Goal: Task Accomplishment & Management: Use online tool/utility

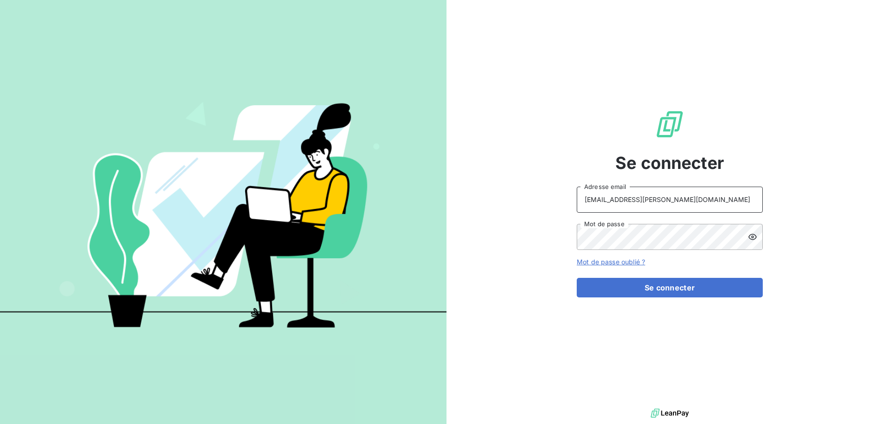
drag, startPoint x: 678, startPoint y: 200, endPoint x: 678, endPoint y: 209, distance: 8.4
click at [678, 200] on input "[EMAIL_ADDRESS][PERSON_NAME][DOMAIN_NAME]" at bounding box center [670, 199] width 186 height 26
type input "[PERSON_NAME][EMAIL_ADDRESS][PERSON_NAME][DOMAIN_NAME]"
click at [614, 293] on button "Se connecter" at bounding box center [670, 288] width 186 height 20
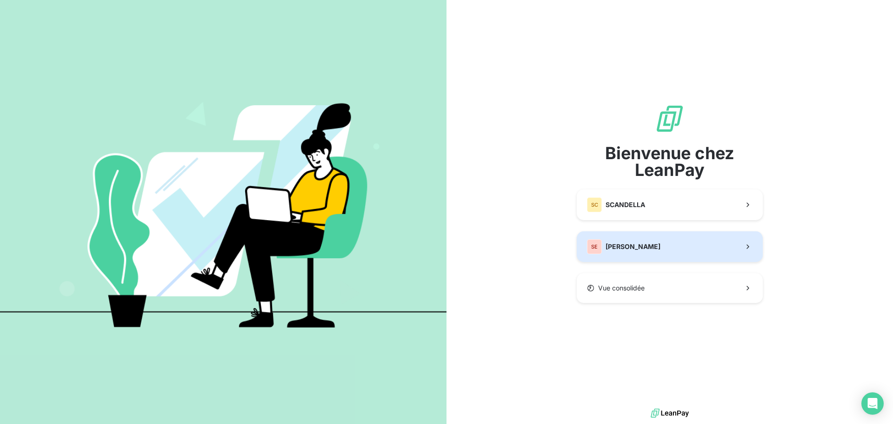
click at [629, 241] on button "SE SERPE" at bounding box center [670, 246] width 186 height 31
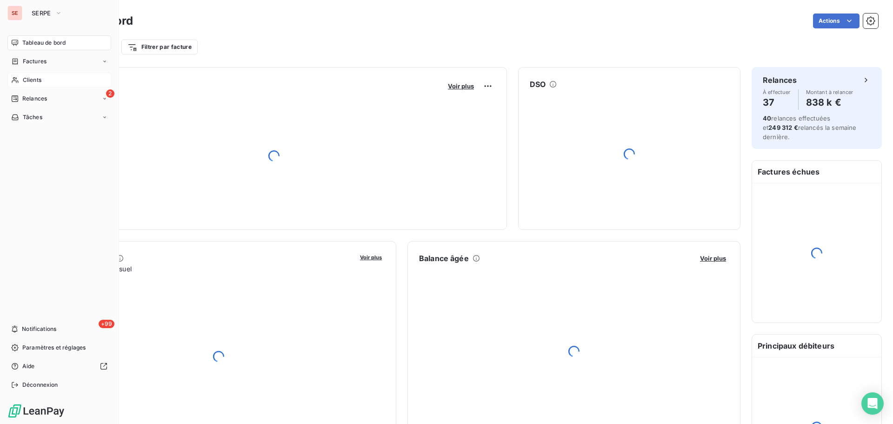
click at [32, 79] on span "Clients" at bounding box center [32, 80] width 19 height 8
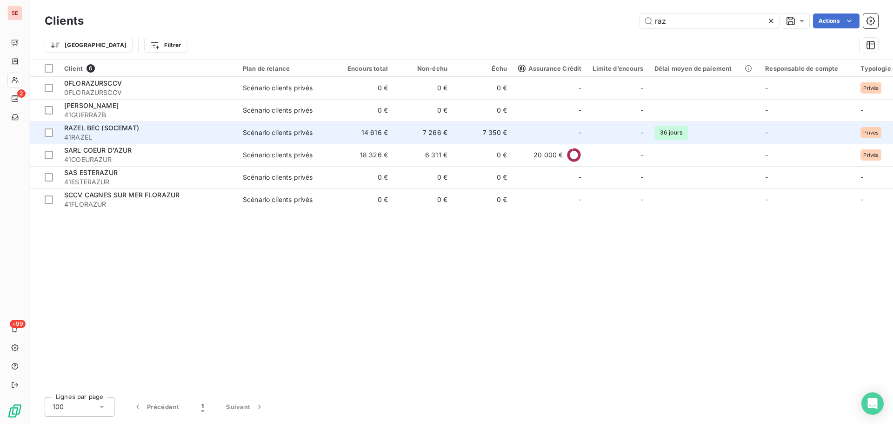
type input "raz"
click at [152, 133] on span "41RAZEL" at bounding box center [147, 137] width 167 height 9
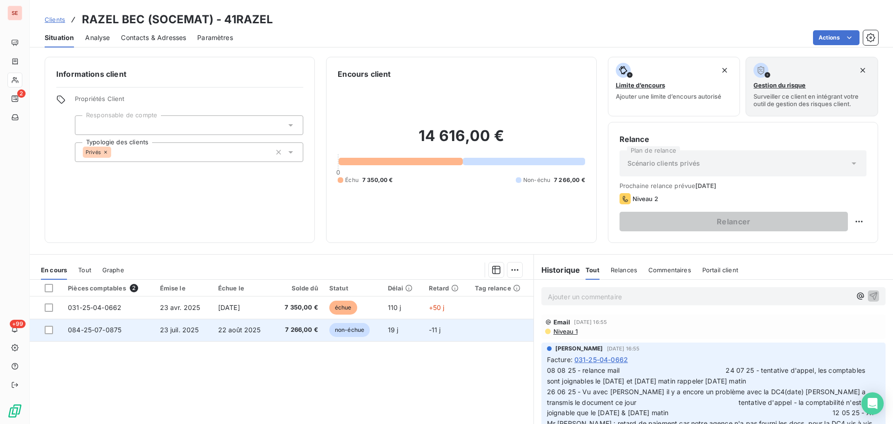
click at [187, 332] on span "23 juil. 2025" at bounding box center [179, 330] width 39 height 8
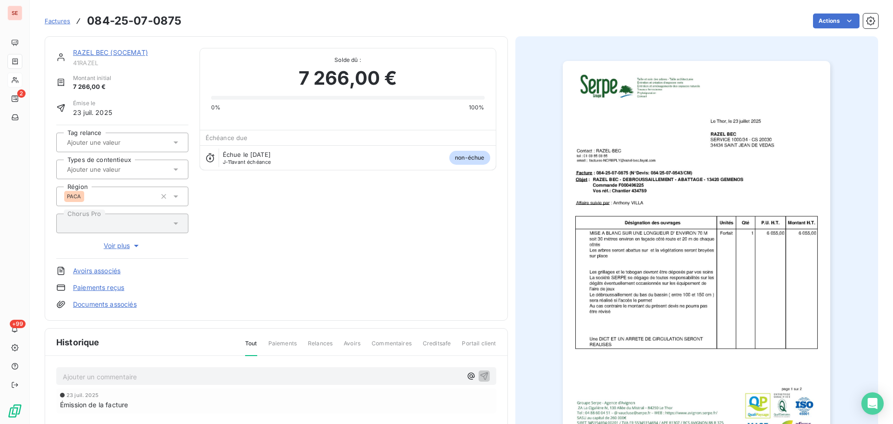
click at [139, 53] on link "RAZEL BEC (SOCEMAT)" at bounding box center [110, 52] width 75 height 8
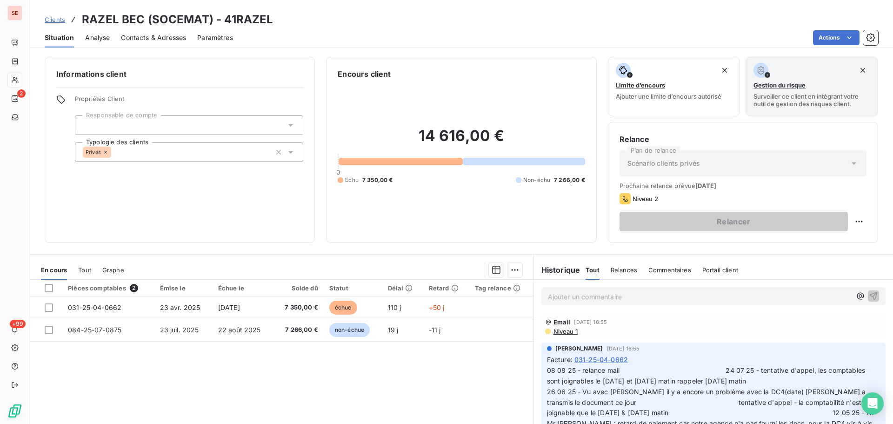
click at [149, 36] on span "Contacts & Adresses" at bounding box center [153, 37] width 65 height 9
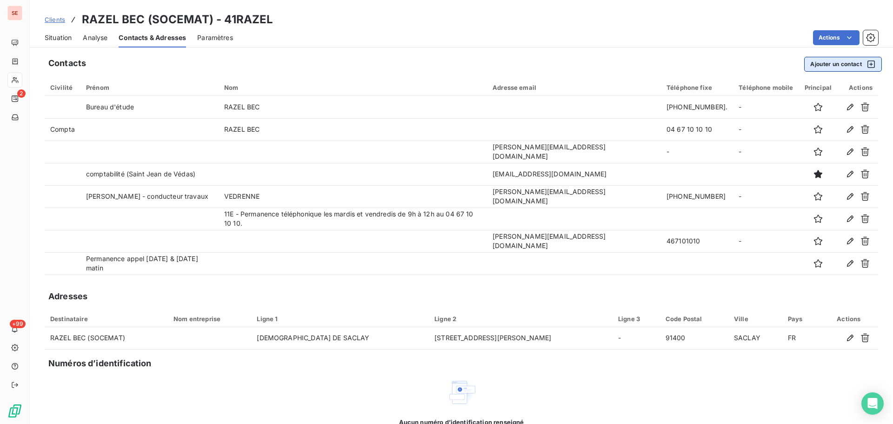
click at [825, 66] on button "Ajouter un contact" at bounding box center [843, 64] width 78 height 15
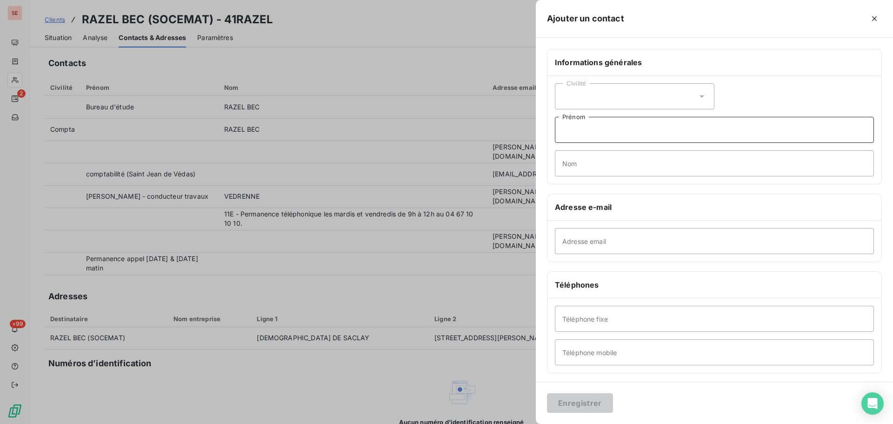
click at [583, 128] on input "Prénom" at bounding box center [714, 130] width 319 height 26
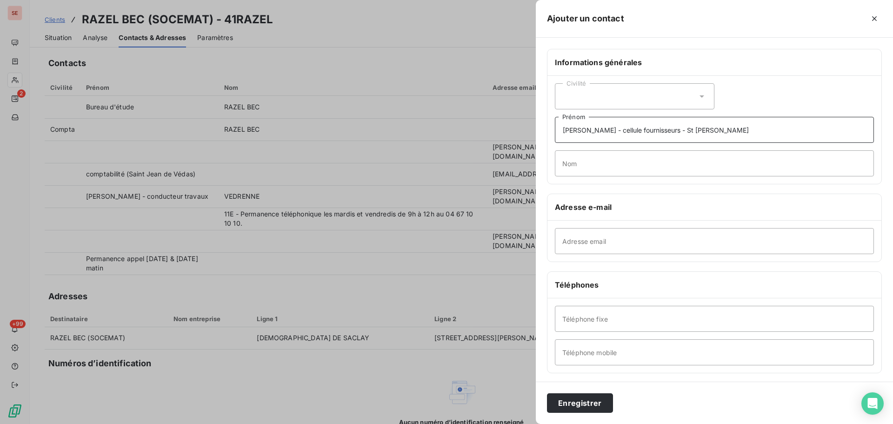
type input "[PERSON_NAME] - cellule fournisseurs - St [PERSON_NAME]"
type input "[PERSON_NAME]"
click at [567, 236] on input "Adresse email" at bounding box center [714, 241] width 319 height 26
paste input "[EMAIL_ADDRESS][DOMAIN_NAME]"
type input "[EMAIL_ADDRESS][DOMAIN_NAME]"
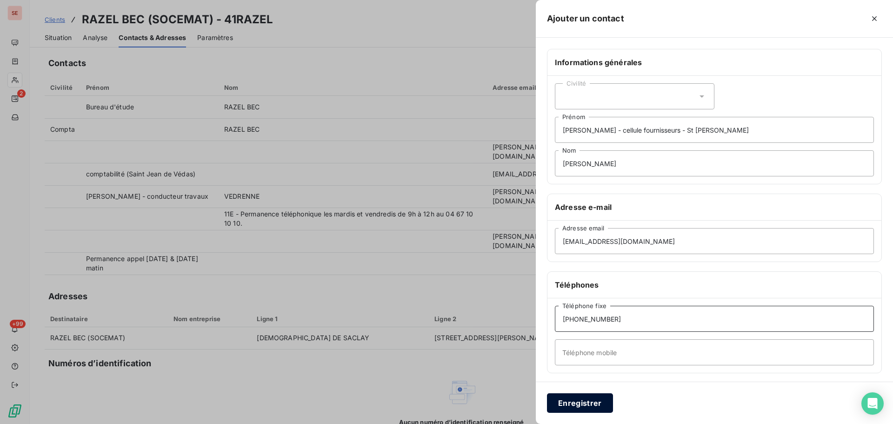
type input "[PHONE_NUMBER]"
click at [596, 398] on button "Enregistrer" at bounding box center [580, 403] width 66 height 20
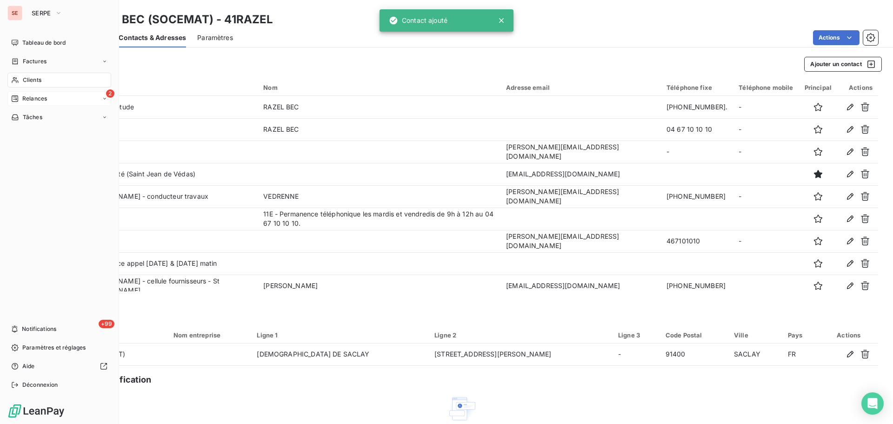
click at [41, 103] on div "2 Relances" at bounding box center [59, 98] width 104 height 15
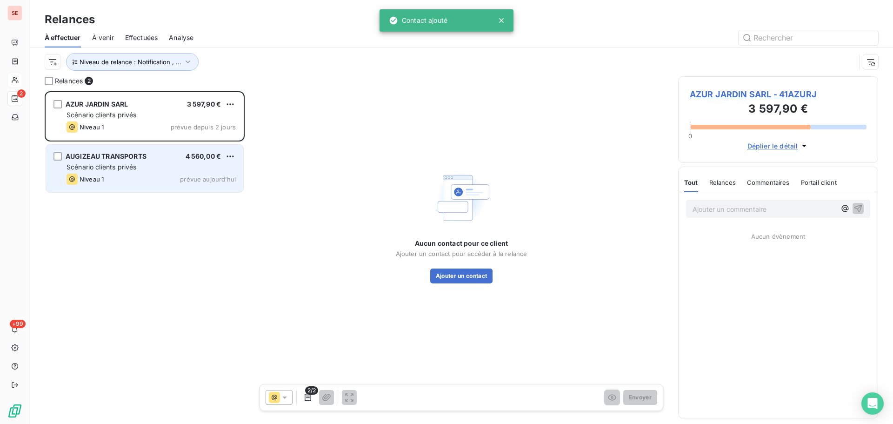
scroll to position [326, 193]
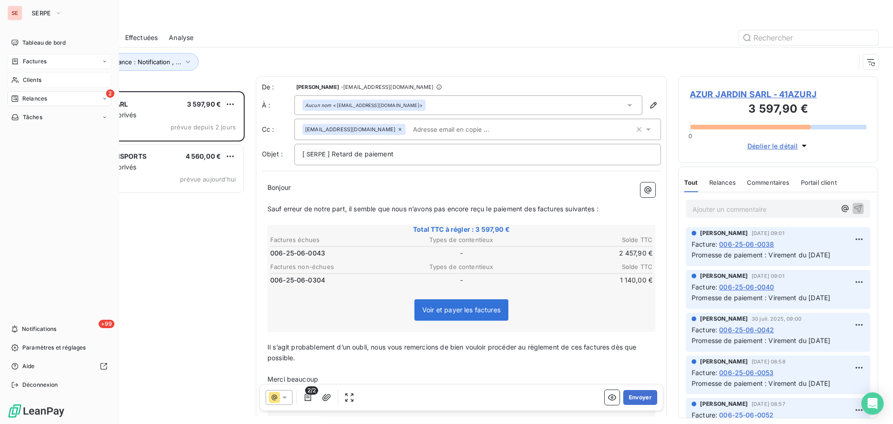
click at [48, 62] on div "Factures" at bounding box center [59, 61] width 104 height 15
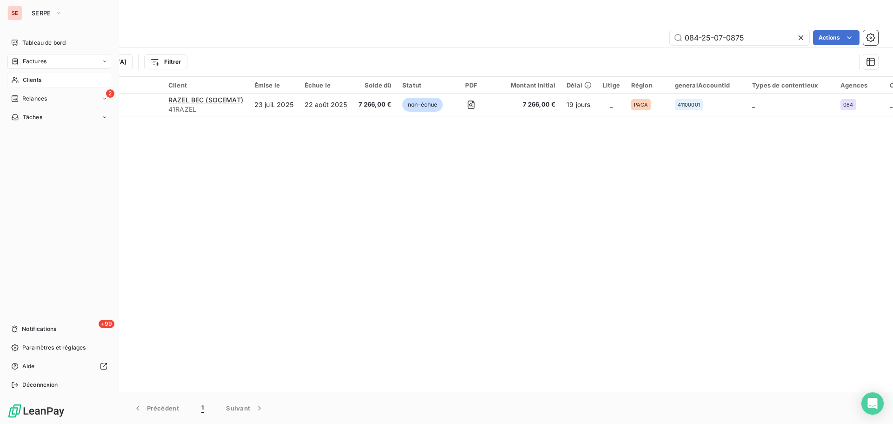
drag, startPoint x: 34, startPoint y: 62, endPoint x: 147, endPoint y: 61, distance: 112.5
click at [34, 62] on span "Factures" at bounding box center [35, 61] width 24 height 8
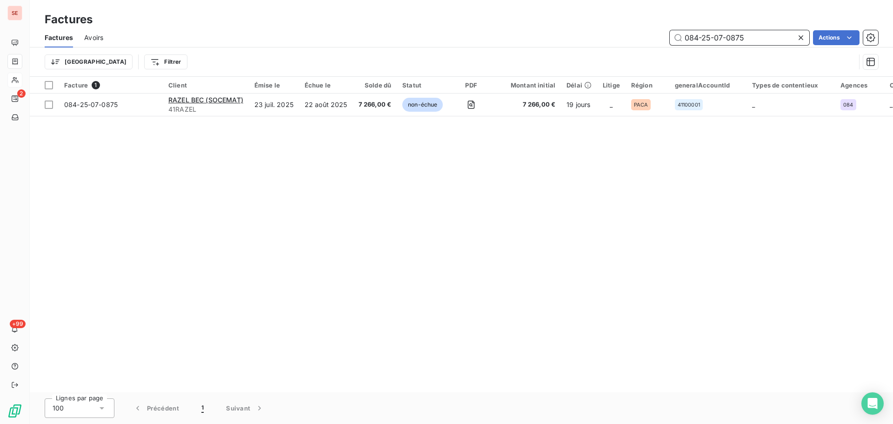
click at [732, 42] on input "084-25-07-0875" at bounding box center [740, 37] width 140 height 15
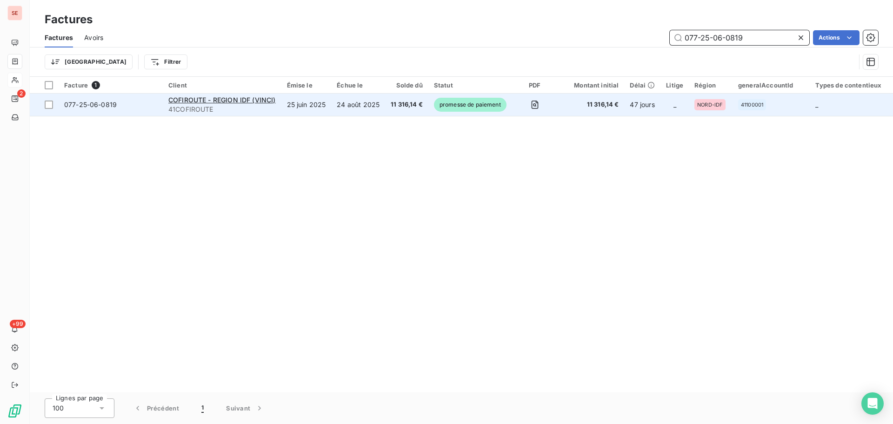
type input "077-25-06-0819"
click at [108, 109] on td "077-25-06-0819" at bounding box center [111, 104] width 104 height 22
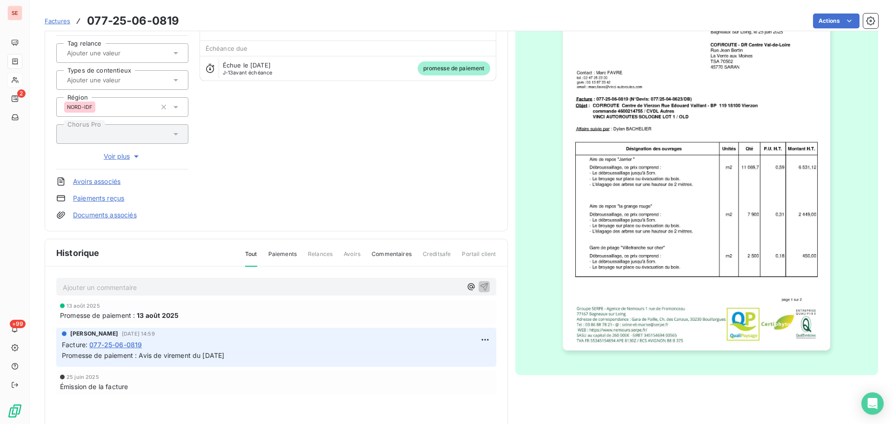
scroll to position [93, 0]
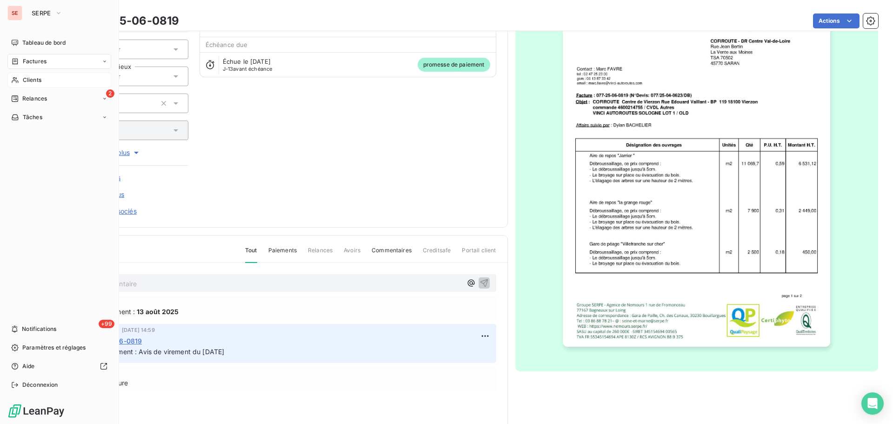
click at [44, 77] on div "Clients" at bounding box center [59, 80] width 104 height 15
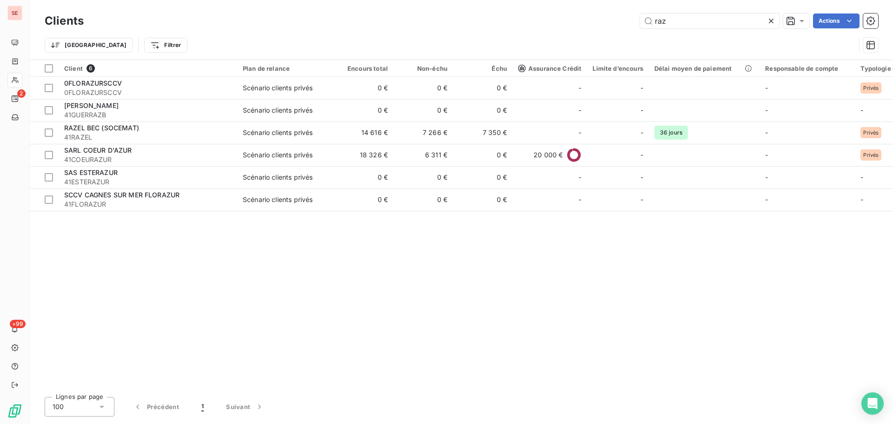
drag, startPoint x: 676, startPoint y: 20, endPoint x: 624, endPoint y: 19, distance: 52.6
click at [624, 20] on div "raz Actions" at bounding box center [486, 20] width 783 height 15
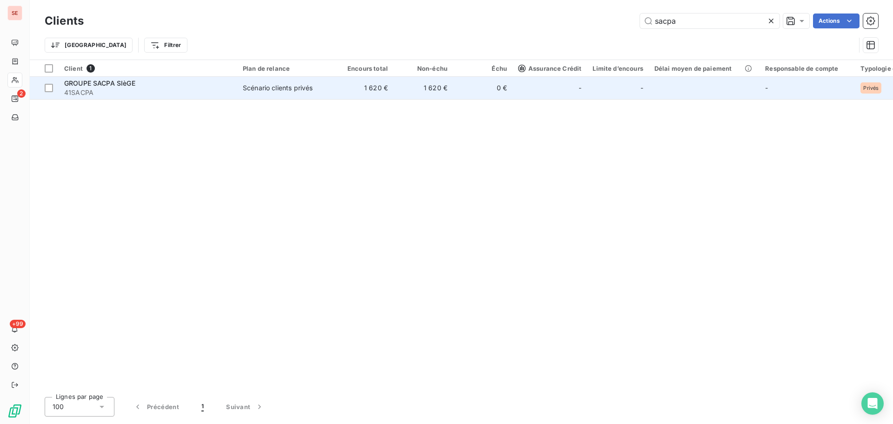
type input "sacpa"
click at [82, 93] on span "41SACPA" at bounding box center [147, 92] width 167 height 9
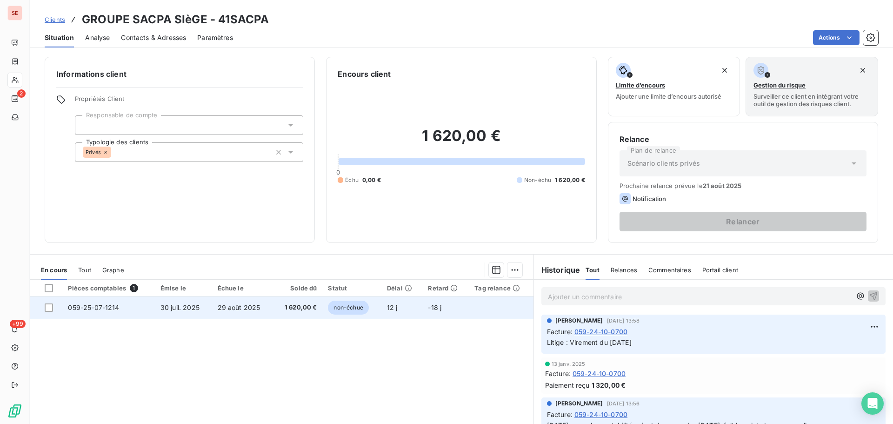
click at [84, 309] on span "059-25-07-1214" at bounding box center [93, 307] width 51 height 8
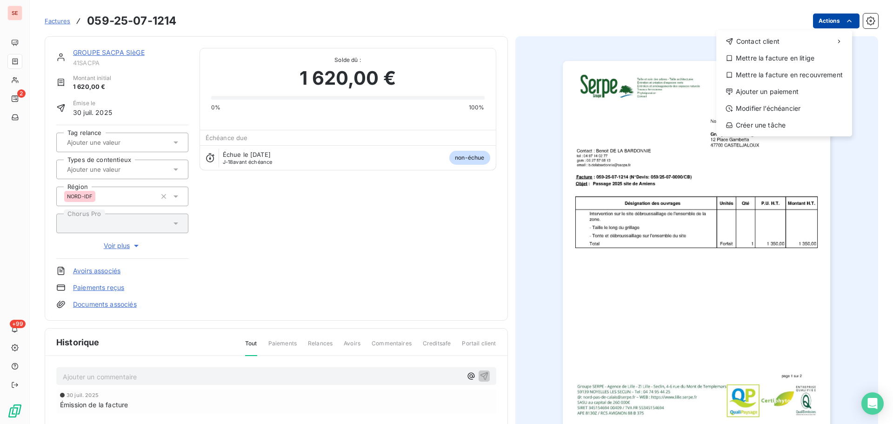
click at [820, 28] on html "SE 2 +99 Factures [PHONE_NUMBER] Actions Contact client Mettre la facture en li…" at bounding box center [446, 212] width 893 height 424
click at [804, 88] on div "Ajouter un paiement" at bounding box center [784, 91] width 128 height 15
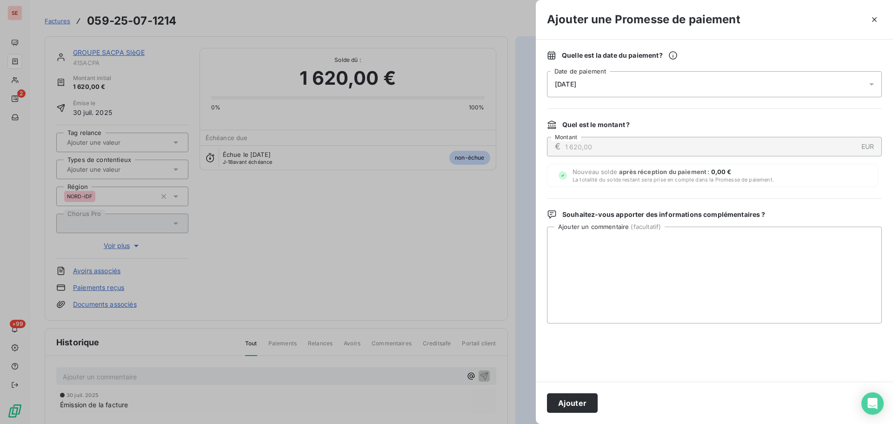
click at [611, 86] on div "[DATE]" at bounding box center [714, 84] width 335 height 26
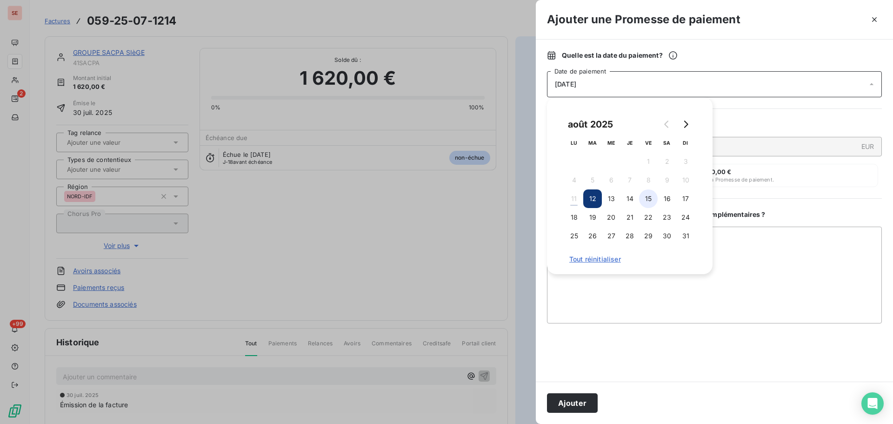
click at [649, 201] on button "15" at bounding box center [648, 198] width 19 height 19
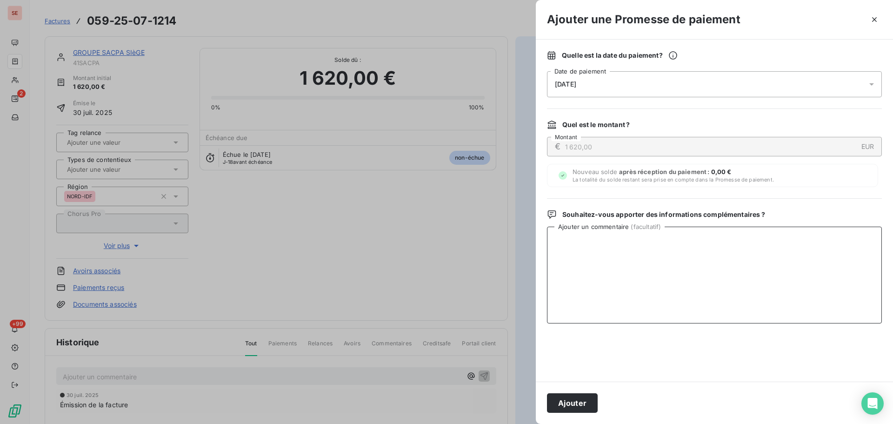
click at [730, 236] on textarea "Ajouter un commentaire ( facultatif )" at bounding box center [714, 274] width 335 height 97
click at [604, 248] on textarea "Virement du [DATE]" at bounding box center [714, 274] width 335 height 97
type textarea "Virement du [DATE]"
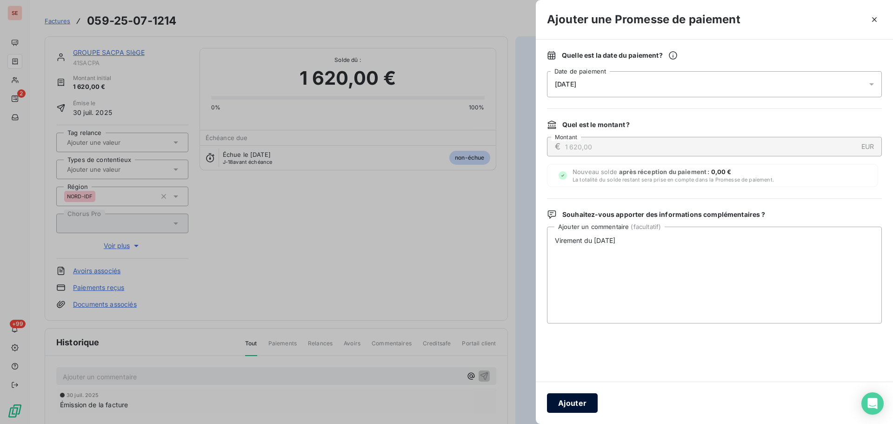
click at [568, 407] on button "Ajouter" at bounding box center [572, 403] width 51 height 20
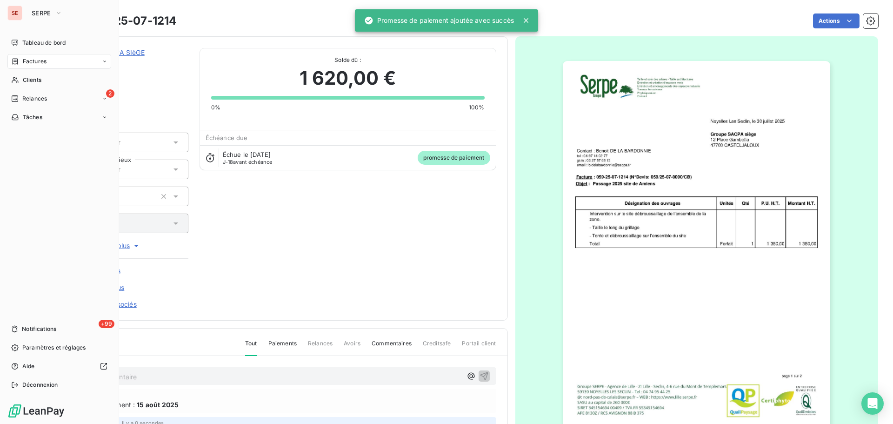
click at [45, 58] on span "Factures" at bounding box center [35, 61] width 24 height 8
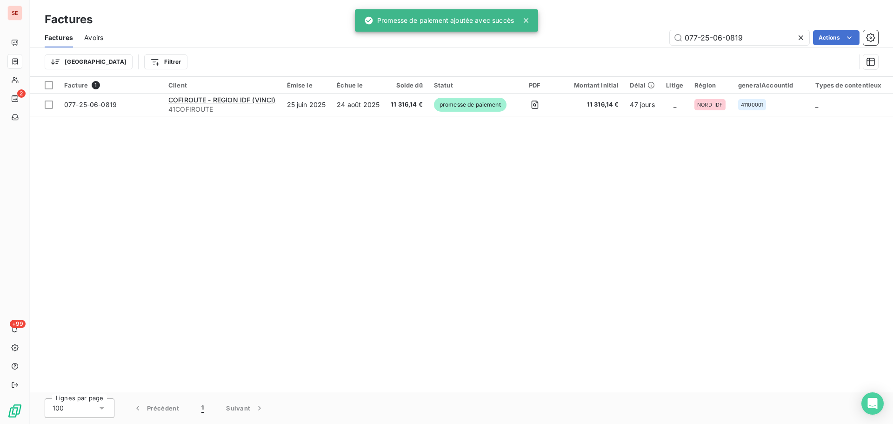
drag, startPoint x: 768, startPoint y: 35, endPoint x: 606, endPoint y: 35, distance: 161.8
click at [606, 35] on div "077-25-06-0819 Actions" at bounding box center [496, 37] width 764 height 15
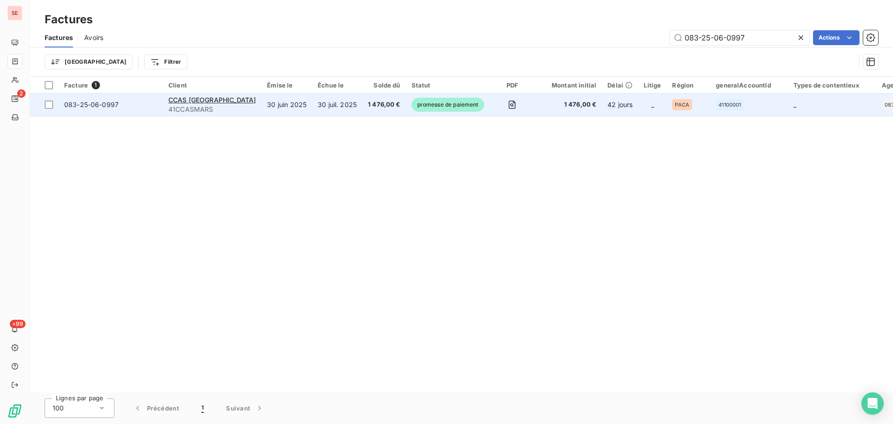
type input "083-25-06-0997"
click at [109, 106] on span "083-25-06-0997" at bounding box center [91, 104] width 54 height 8
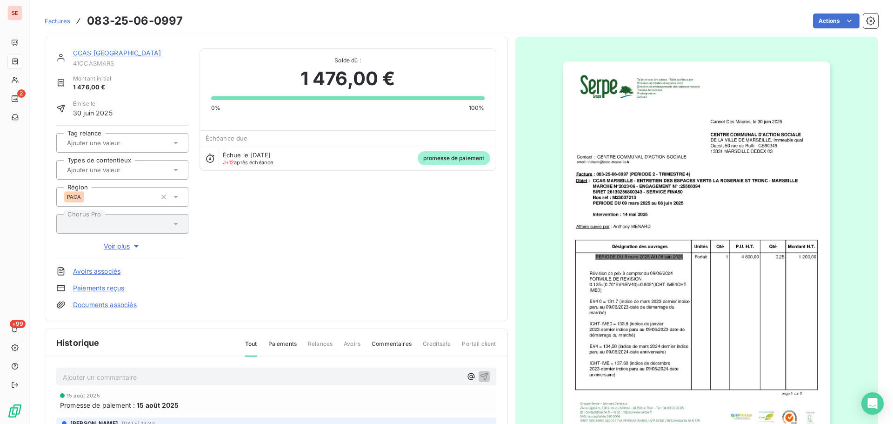
scroll to position [47, 0]
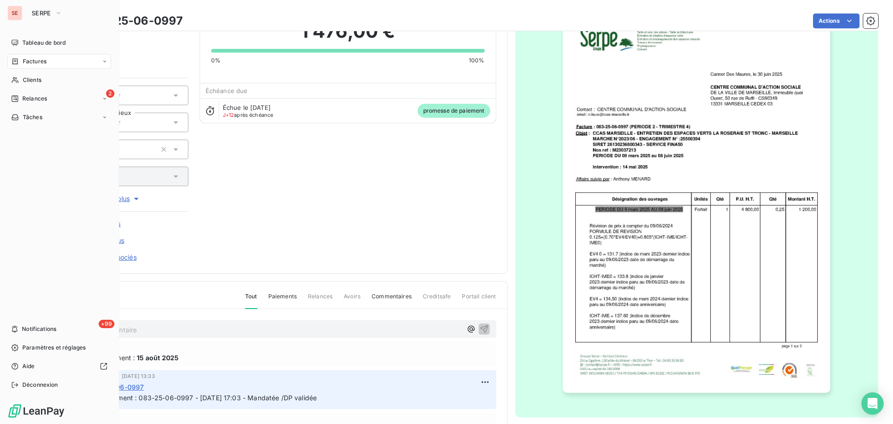
drag, startPoint x: 31, startPoint y: 79, endPoint x: 83, endPoint y: 66, distance: 53.5
click at [31, 79] on span "Clients" at bounding box center [32, 80] width 19 height 8
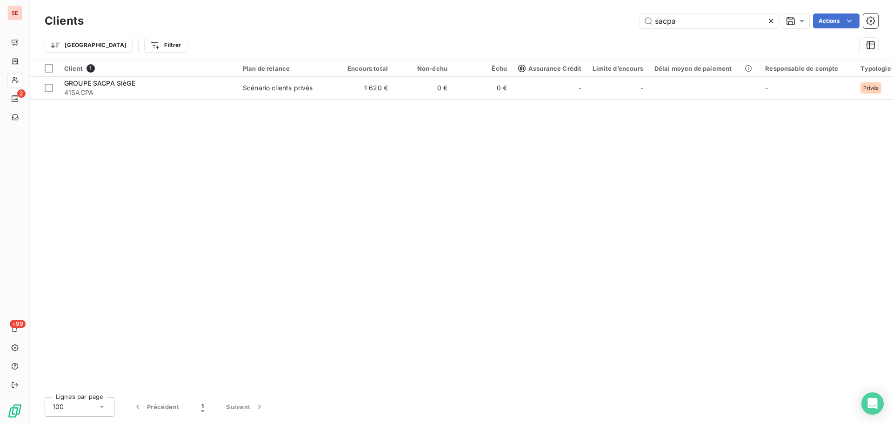
drag, startPoint x: 701, startPoint y: 24, endPoint x: 590, endPoint y: 17, distance: 111.8
click at [592, 17] on div "sacpa Actions" at bounding box center [486, 20] width 783 height 15
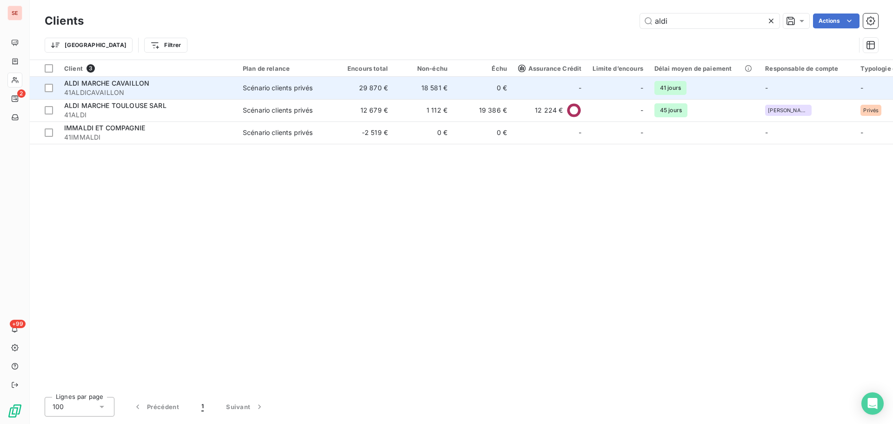
type input "aldi"
click at [151, 82] on div "ALDI MARCHE CAVAILLON" at bounding box center [147, 83] width 167 height 9
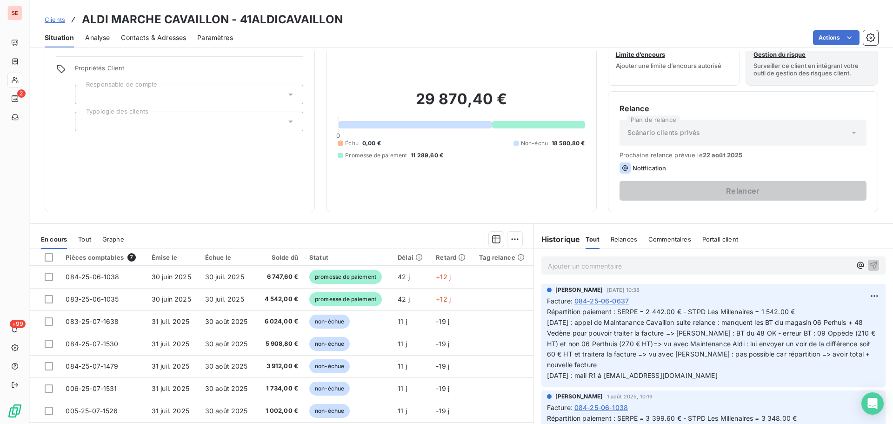
scroll to position [63, 0]
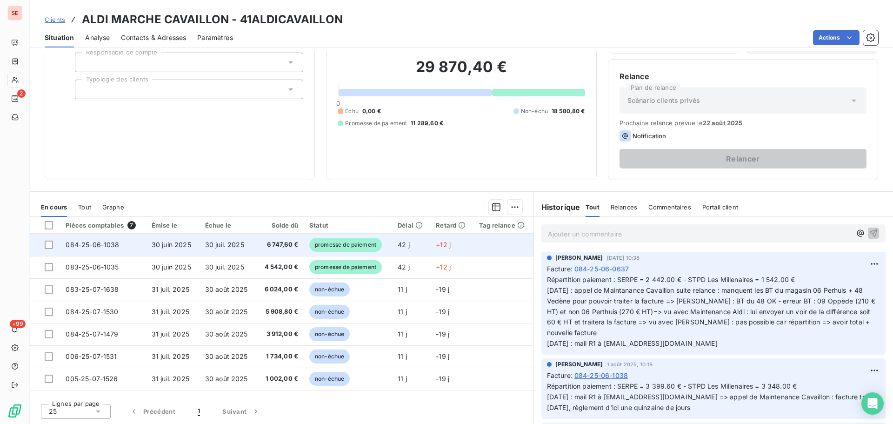
click at [287, 243] on span "6 747,60 €" at bounding box center [280, 244] width 36 height 9
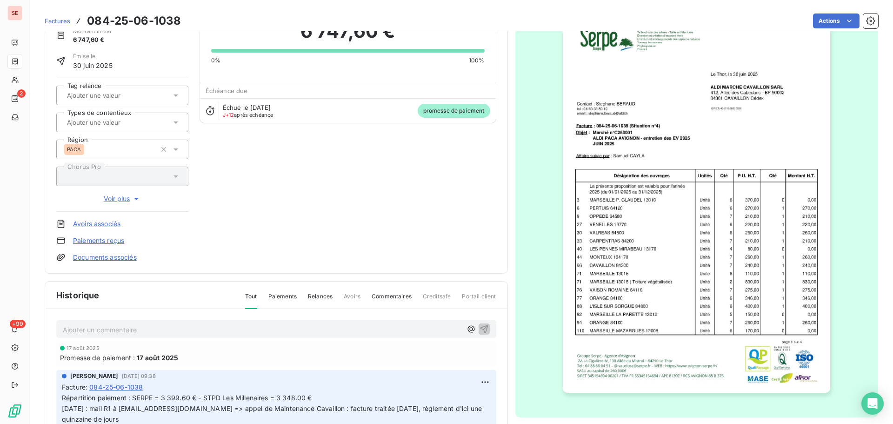
scroll to position [48, 0]
click at [480, 384] on html "SE 2 +99 Factures 084-25-06-1038 Actions ALDI MARCHE CAVAILLON 41ALDICAVAILLON …" at bounding box center [446, 212] width 893 height 424
click at [445, 343] on div "Editer" at bounding box center [452, 344] width 52 height 15
click at [358, 390] on div "Facture : 084-25-06-1038" at bounding box center [276, 386] width 429 height 10
click at [342, 398] on p "Répartition paiement : SERPE = 3 399.60 € - STPD Les Millenaires = 3 348.00 € […" at bounding box center [270, 408] width 417 height 32
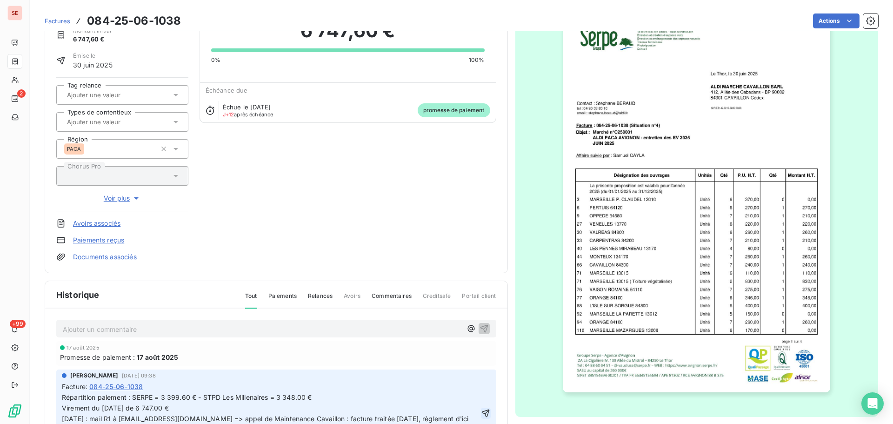
click at [481, 413] on icon "button" at bounding box center [485, 412] width 9 height 9
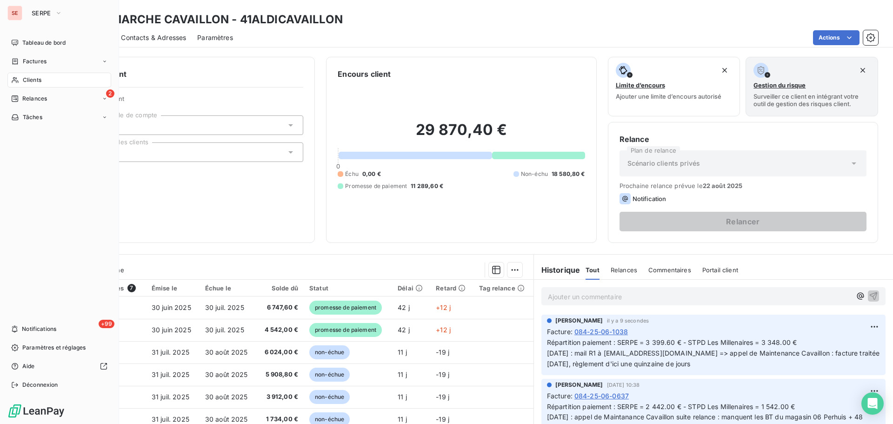
click at [42, 80] on div "Clients" at bounding box center [59, 80] width 104 height 15
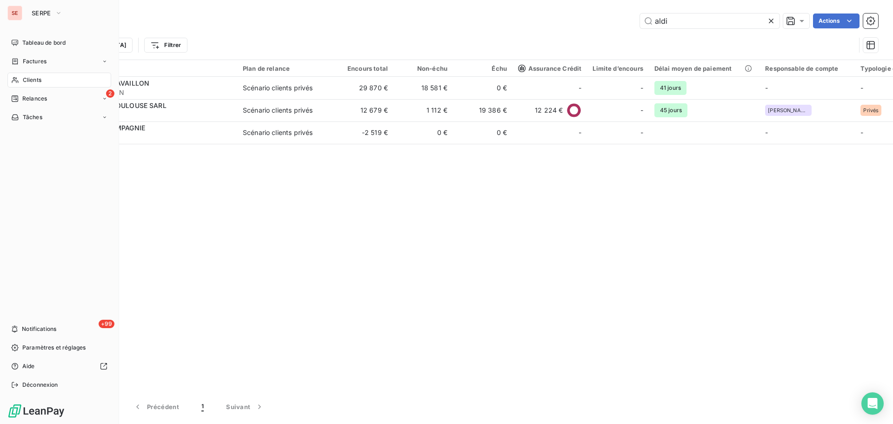
click at [43, 59] on span "Factures" at bounding box center [35, 61] width 24 height 8
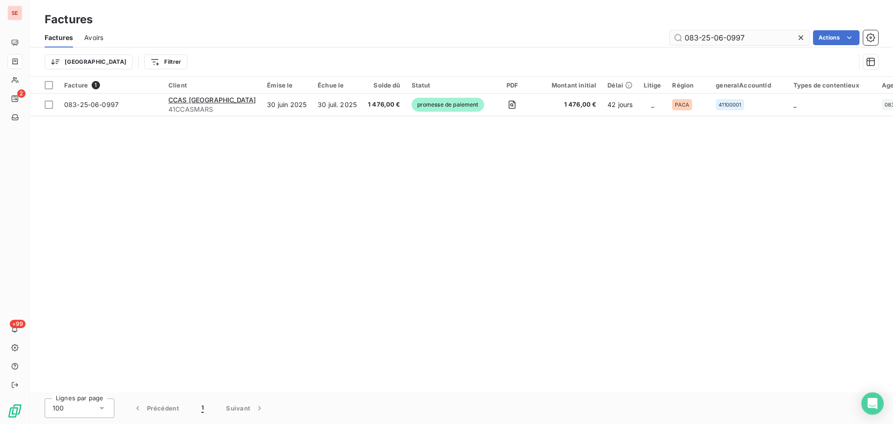
drag, startPoint x: 719, startPoint y: 36, endPoint x: 788, endPoint y: 38, distance: 68.4
click at [788, 38] on input "083-25-06-0997" at bounding box center [740, 37] width 140 height 15
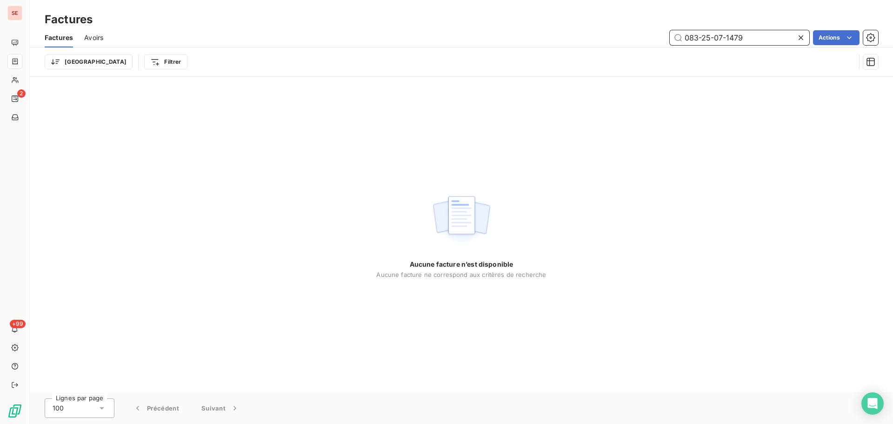
click at [696, 40] on input "083-25-07-1479" at bounding box center [740, 37] width 140 height 15
type input "084-25-07-1479"
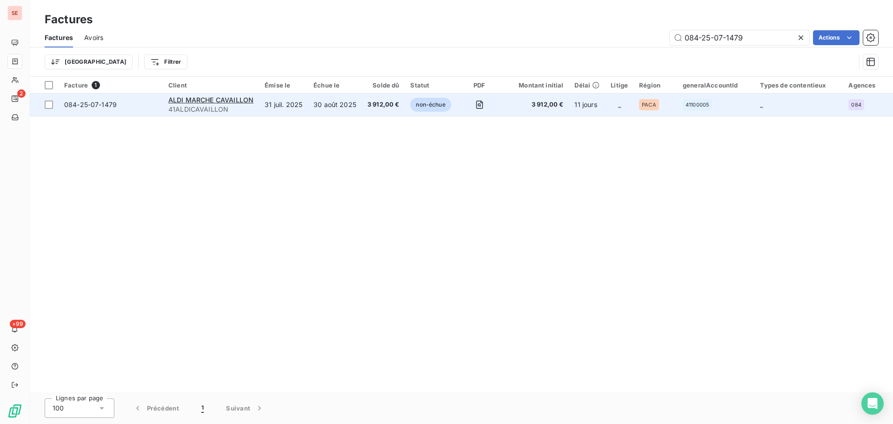
click at [95, 107] on span "084-25-07-1479" at bounding box center [90, 104] width 53 height 8
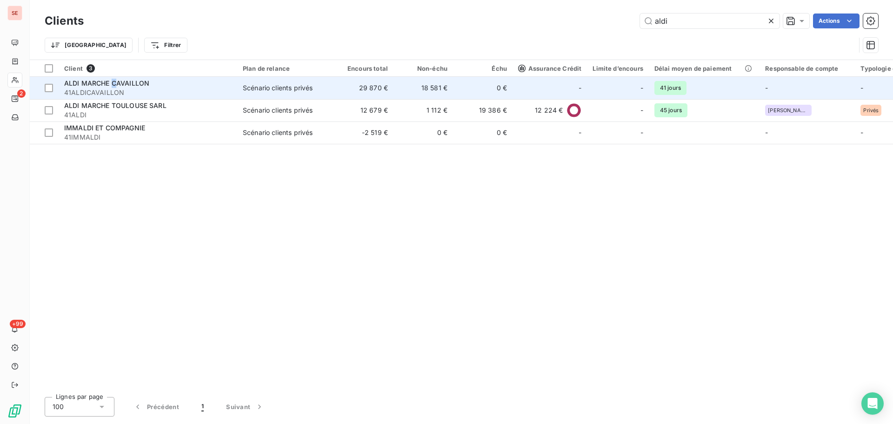
click at [115, 85] on span "ALDI MARCHE CAVAILLON" at bounding box center [106, 83] width 85 height 8
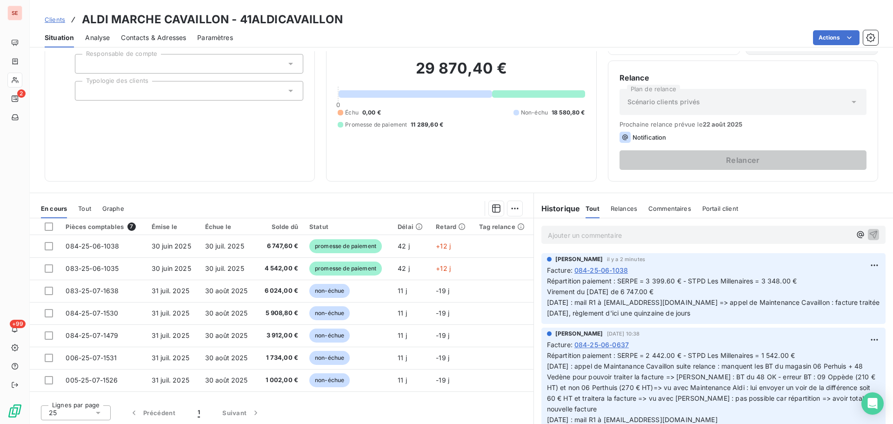
scroll to position [63, 0]
click at [668, 279] on span "Répartition paiement : SERPE = 3 399.60 € - STPD Les Millenaires = 3 348.00 € V…" at bounding box center [714, 295] width 335 height 40
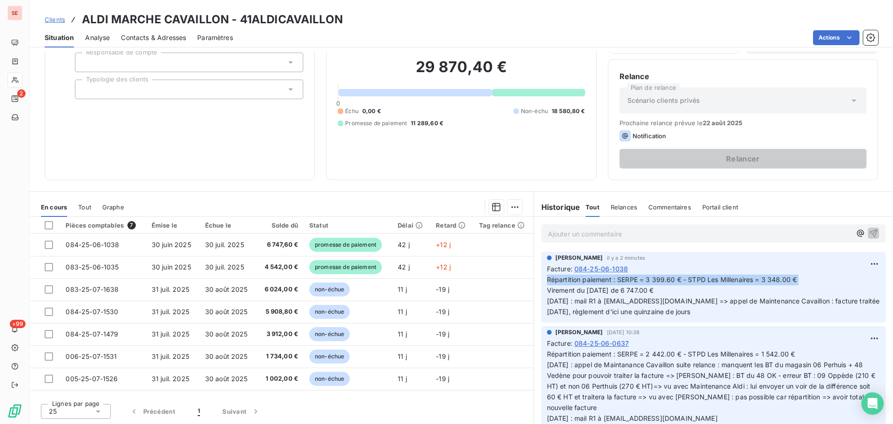
click at [668, 279] on span "Répartition paiement : SERPE = 3 399.60 € - STPD Les Millenaires = 3 348.00 € V…" at bounding box center [714, 295] width 335 height 40
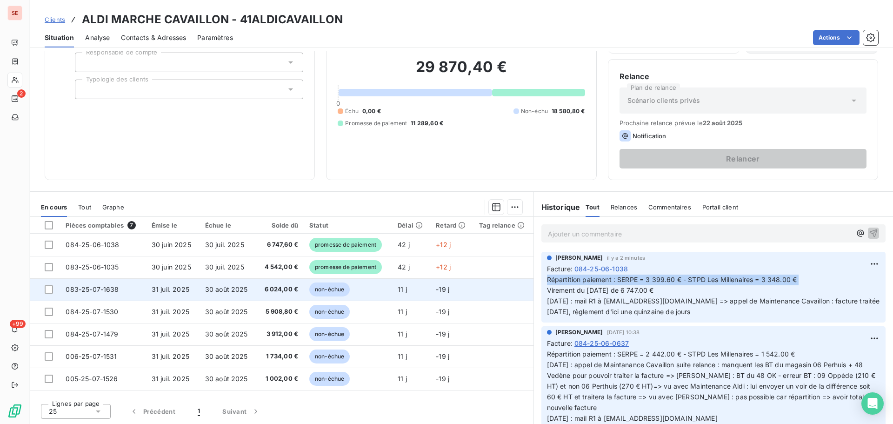
copy span "Répartition paiement : SERPE = 3 399.60 € - STPD Les Millenaires = 3 348.00 €"
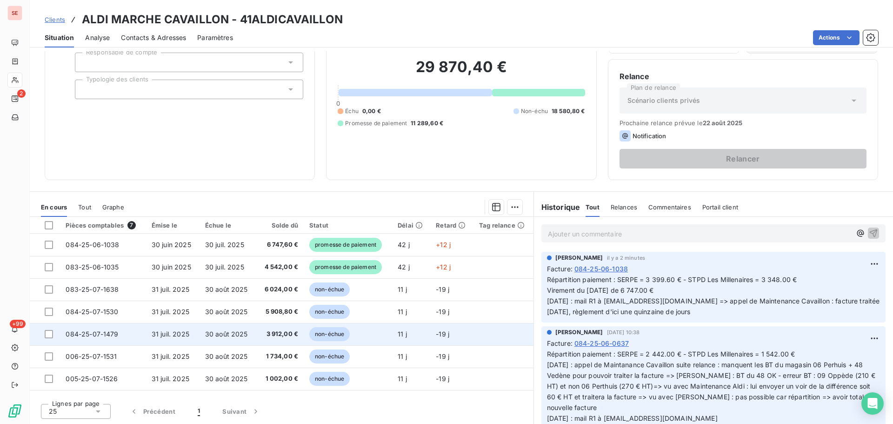
click at [219, 332] on span "30 août 2025" at bounding box center [226, 334] width 43 height 8
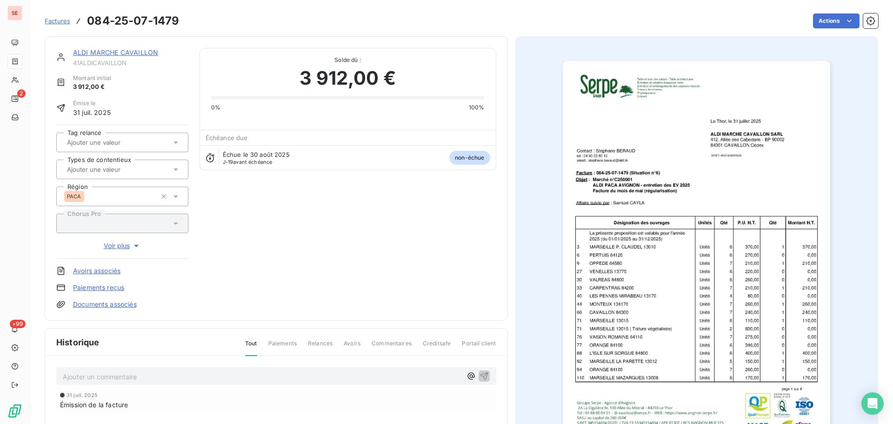
click at [150, 376] on p "Ajouter un commentaire ﻿" at bounding box center [262, 377] width 399 height 12
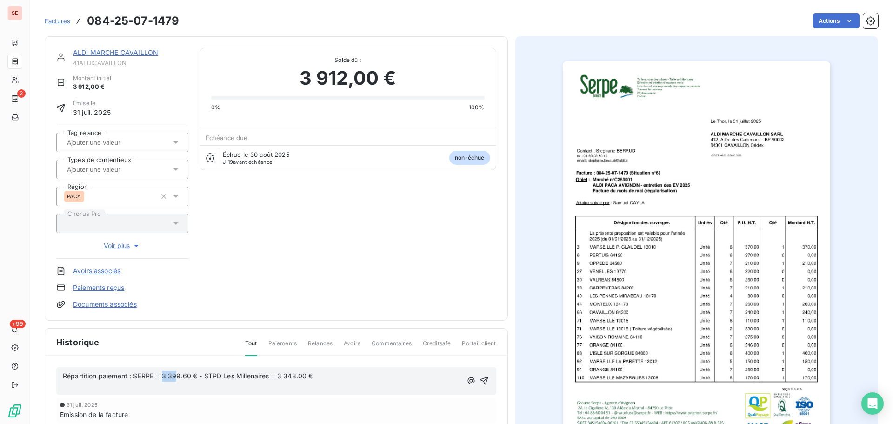
drag, startPoint x: 163, startPoint y: 376, endPoint x: 178, endPoint y: 378, distance: 14.9
click at [177, 378] on span "Répartition paiement : SERPE = 3 399.60 € - STPD Les Millenaires = 3 348.00 €" at bounding box center [188, 376] width 250 height 8
click at [183, 377] on span "Répartition paiement : SERPE = 3 399.60 € - STPD Les Millenaires = 3 348.00 €" at bounding box center [188, 376] width 250 height 8
drag, startPoint x: 163, startPoint y: 374, endPoint x: 189, endPoint y: 374, distance: 25.6
click at [189, 374] on span "Répartition paiement : SERPE = 3 399.60 € - STPD Les Millenaires = 3 348.00 €" at bounding box center [188, 376] width 250 height 8
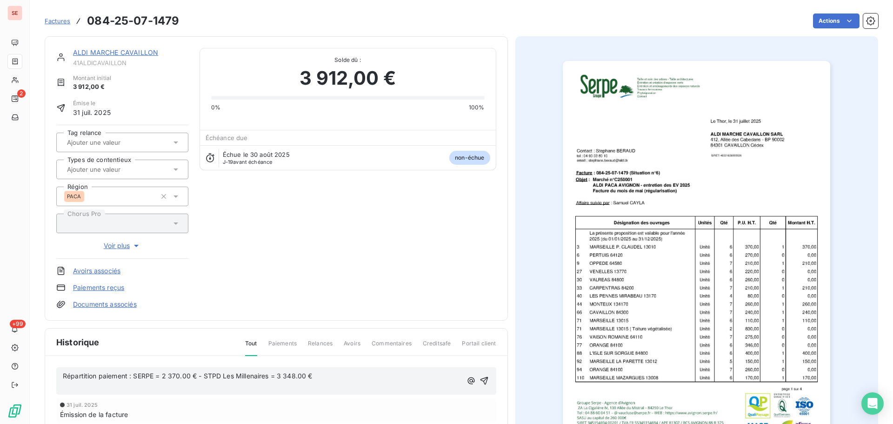
drag, startPoint x: 279, startPoint y: 374, endPoint x: 294, endPoint y: 375, distance: 15.4
click at [292, 375] on span "Répartition paiement : SERPE = 2 370.00 € - STPD Les Millenaires = 3 348.00 €" at bounding box center [188, 376] width 250 height 8
drag, startPoint x: 297, startPoint y: 375, endPoint x: 306, endPoint y: 375, distance: 8.4
click at [306, 375] on span "Répartition paiement : SERPE = 2 370.00 € - STPD Les Millenaires = 3 348.00 €" at bounding box center [188, 376] width 250 height 8
click at [273, 378] on span "Répartition paiement : SERPE = 2 370.00 € - STPD Les Millenaires = 3 348.00 €" at bounding box center [188, 376] width 250 height 8
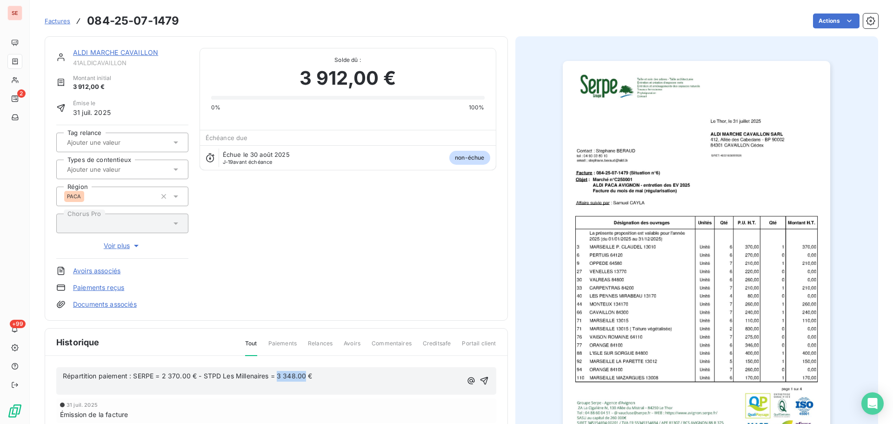
drag, startPoint x: 278, startPoint y: 373, endPoint x: 307, endPoint y: 372, distance: 28.9
click at [307, 372] on span "Répartition paiement : SERPE = 2 370.00 € - STPD Les Millenaires = 3 348.00 €" at bounding box center [188, 376] width 250 height 8
click at [129, 386] on p "﻿" at bounding box center [262, 386] width 399 height 11
click at [481, 383] on icon "button" at bounding box center [483, 380] width 9 height 9
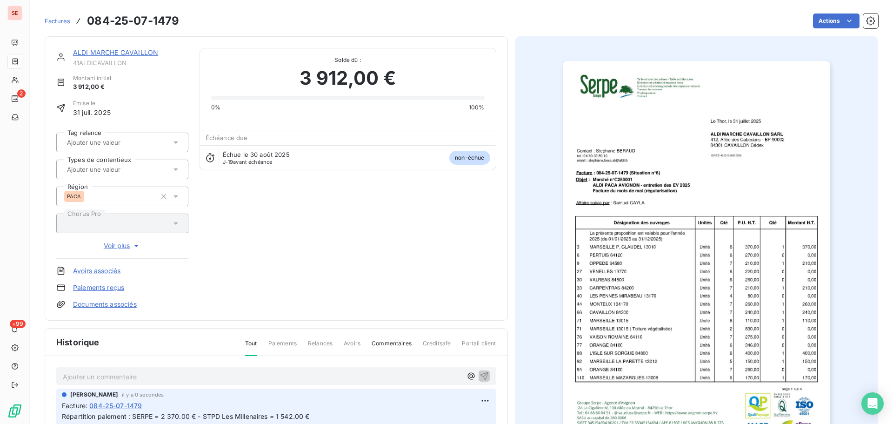
scroll to position [93, 0]
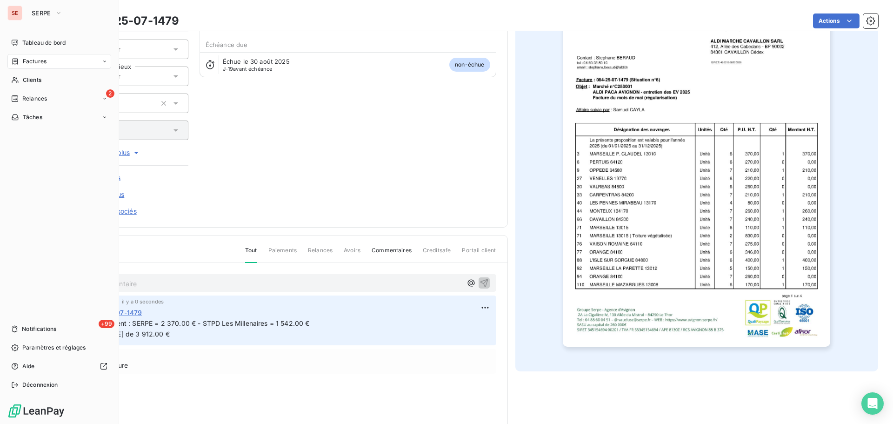
click at [40, 60] on span "Factures" at bounding box center [35, 61] width 24 height 8
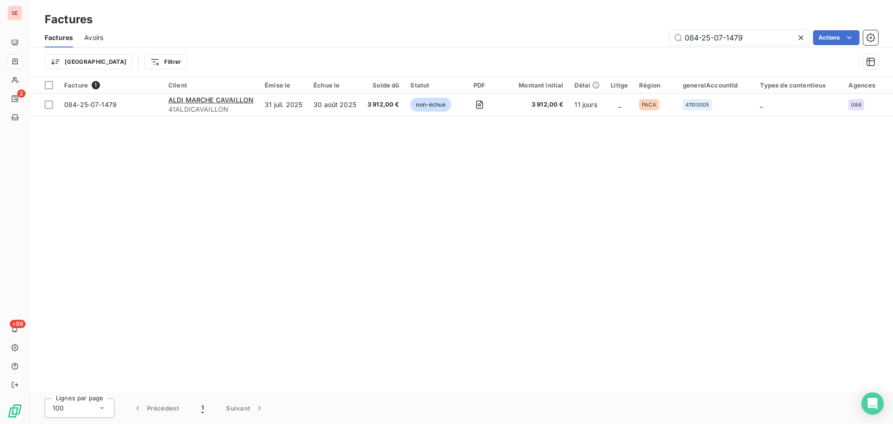
drag, startPoint x: 762, startPoint y: 38, endPoint x: 658, endPoint y: 28, distance: 104.2
click at [680, 30] on input "084-25-07-1479" at bounding box center [740, 37] width 140 height 15
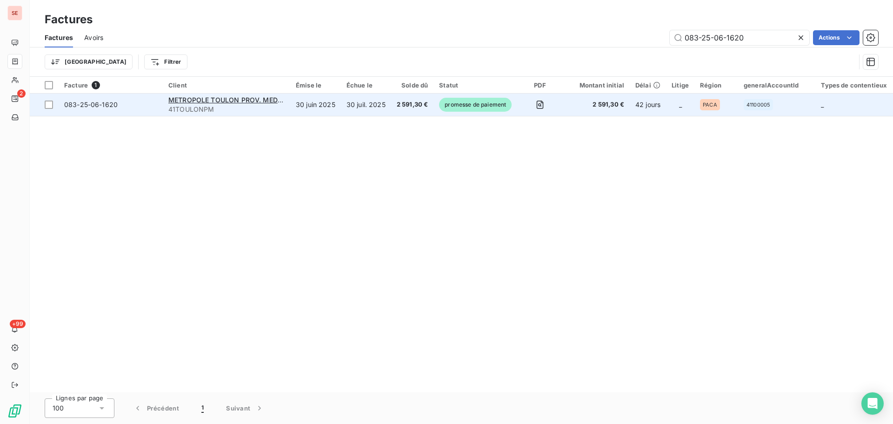
type input "083-25-06-1620"
click at [184, 107] on span "41TOULONPM" at bounding box center [226, 109] width 116 height 9
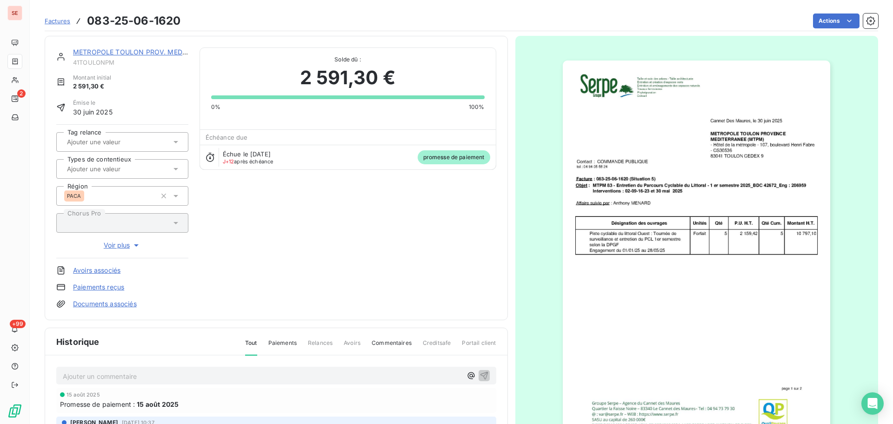
scroll to position [0, 0]
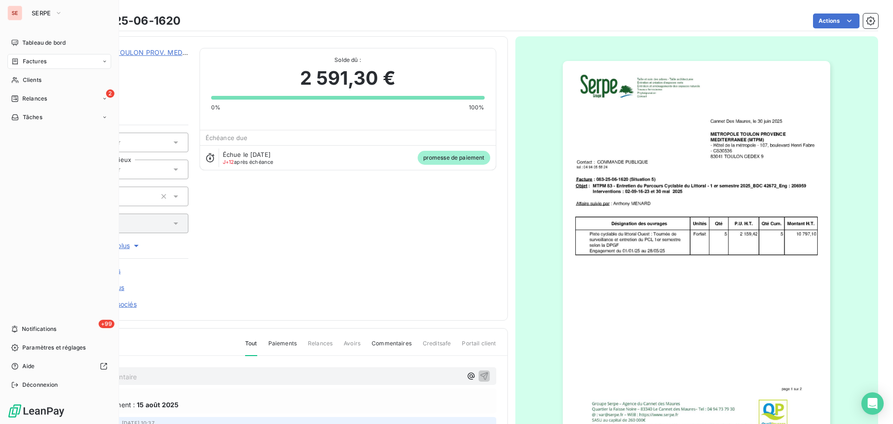
click at [34, 60] on span "Factures" at bounding box center [35, 61] width 24 height 8
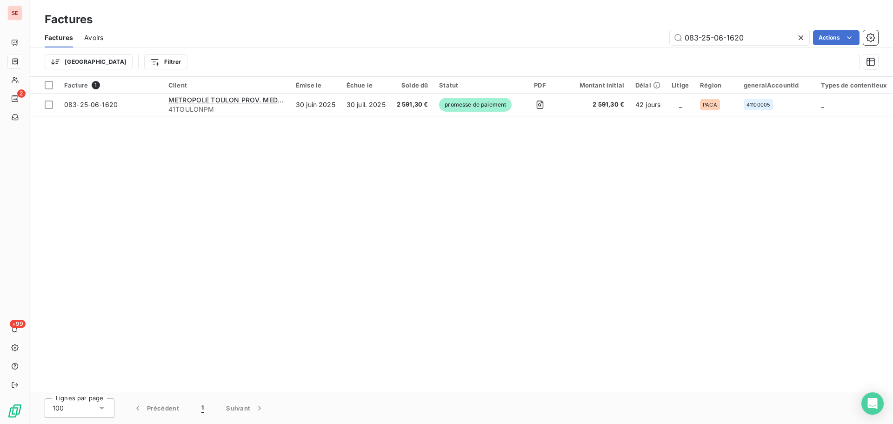
drag, startPoint x: 765, startPoint y: 38, endPoint x: 666, endPoint y: 26, distance: 99.8
click at [670, 30] on div "083-25-06-1620" at bounding box center [740, 37] width 140 height 15
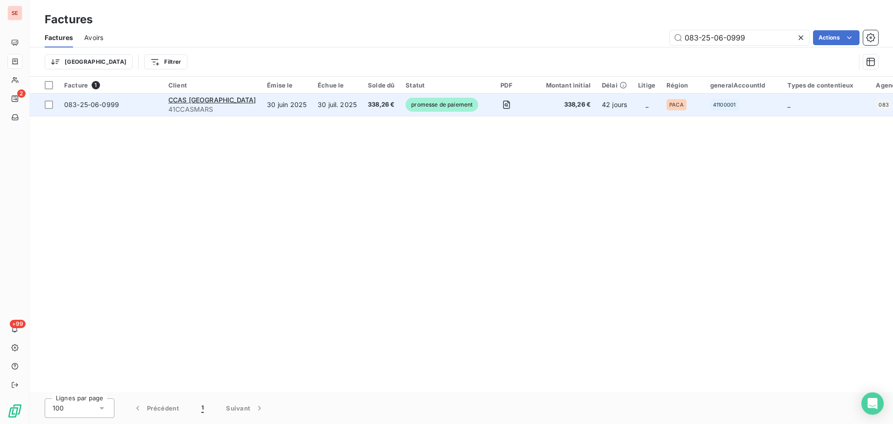
type input "083-25-06-0999"
click at [104, 109] on div "083-25-06-0999" at bounding box center [91, 104] width 55 height 9
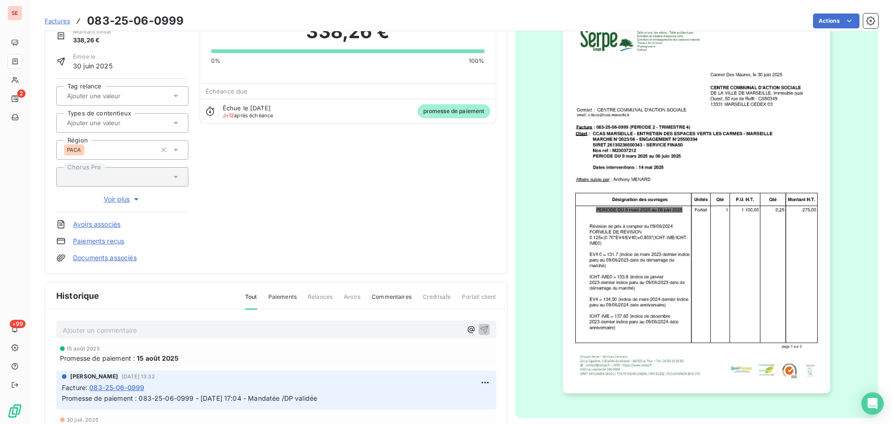
scroll to position [47, 0]
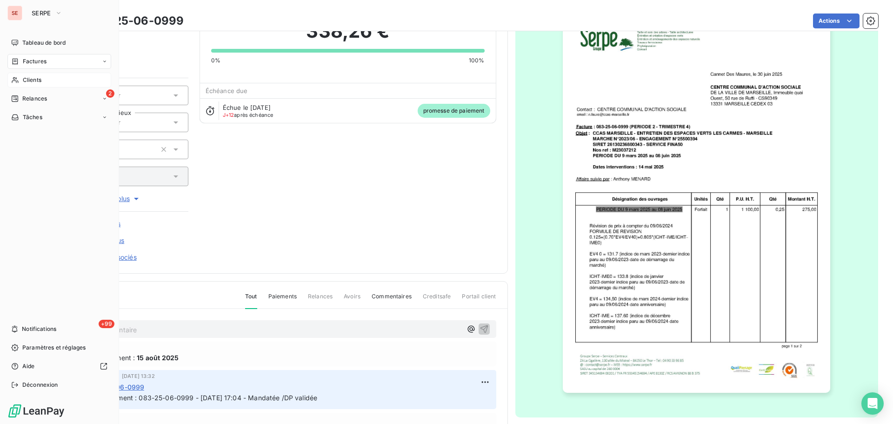
click at [30, 81] on span "Clients" at bounding box center [32, 80] width 19 height 8
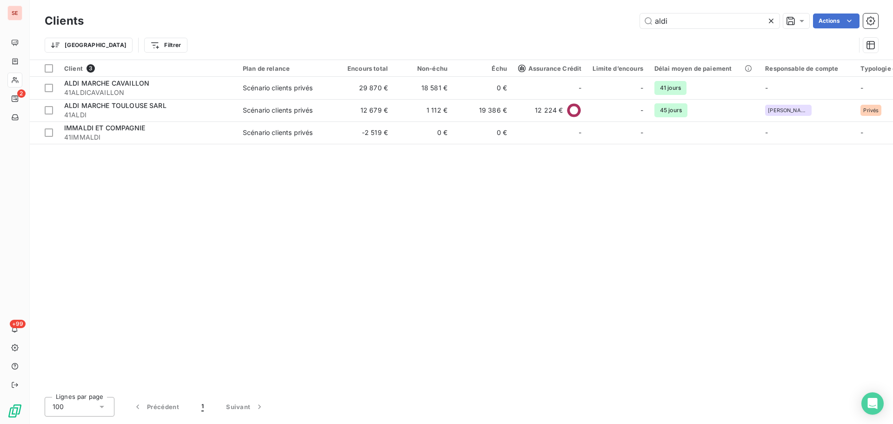
drag, startPoint x: 710, startPoint y: 20, endPoint x: 608, endPoint y: 16, distance: 102.4
click at [612, 17] on div "aldi Actions" at bounding box center [486, 20] width 783 height 15
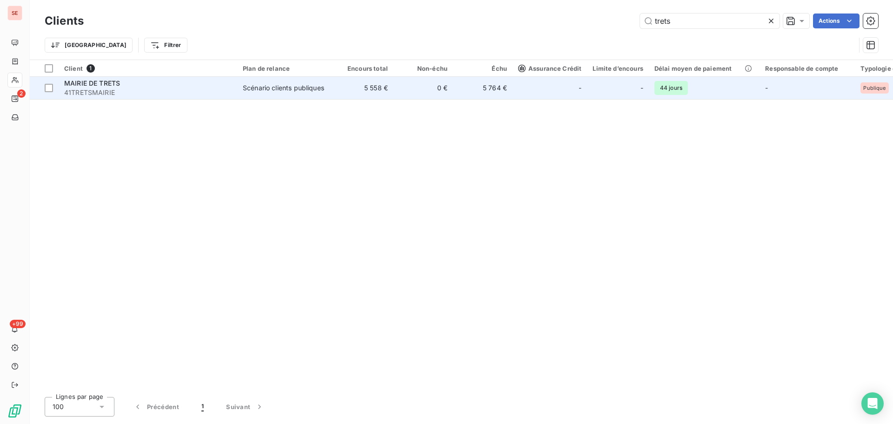
type input "trets"
click at [185, 88] on span "41TRETSMAIRIE" at bounding box center [147, 92] width 167 height 9
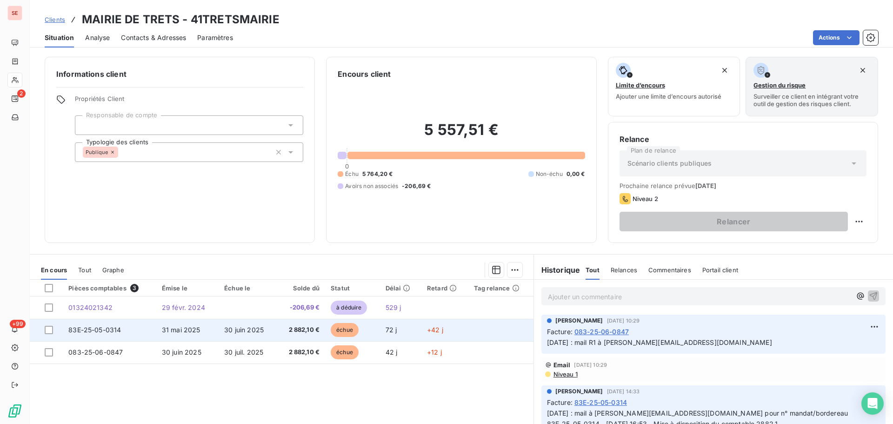
click at [168, 329] on span "31 mai 2025" at bounding box center [181, 330] width 39 height 8
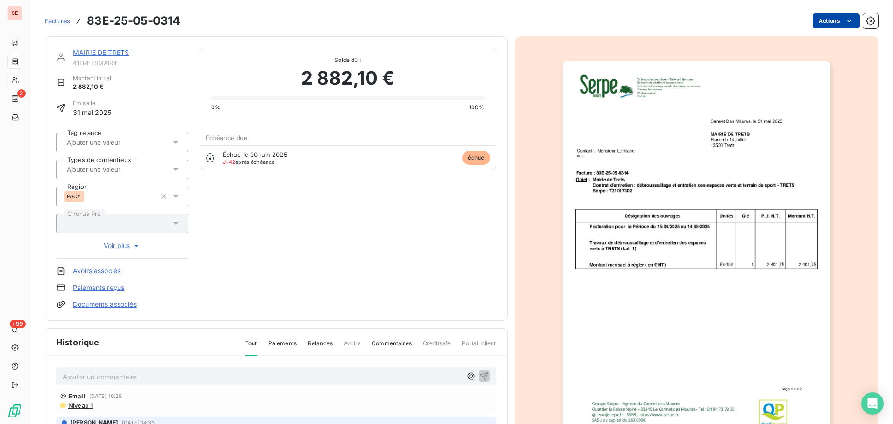
click at [817, 17] on html "SE 2 +99 Factures 83E-25-05-0314 Actions MAIRIE DE TRETS 41TRETSMAIRIE Montant …" at bounding box center [446, 212] width 893 height 424
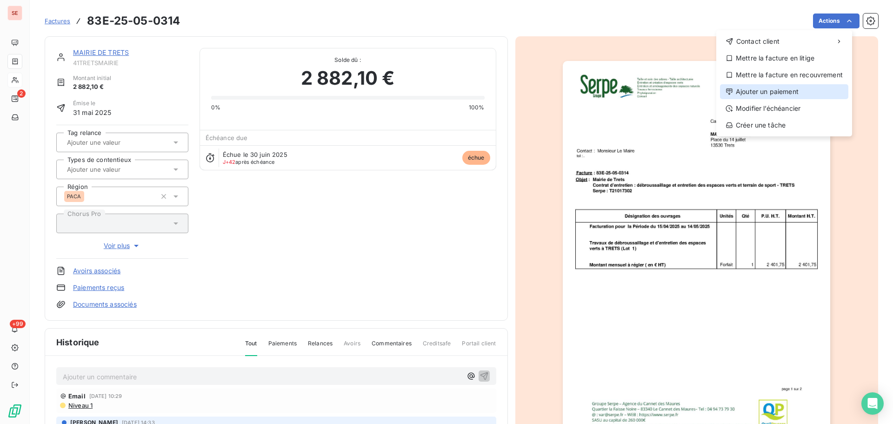
click at [769, 84] on div "Ajouter un paiement" at bounding box center [784, 91] width 128 height 15
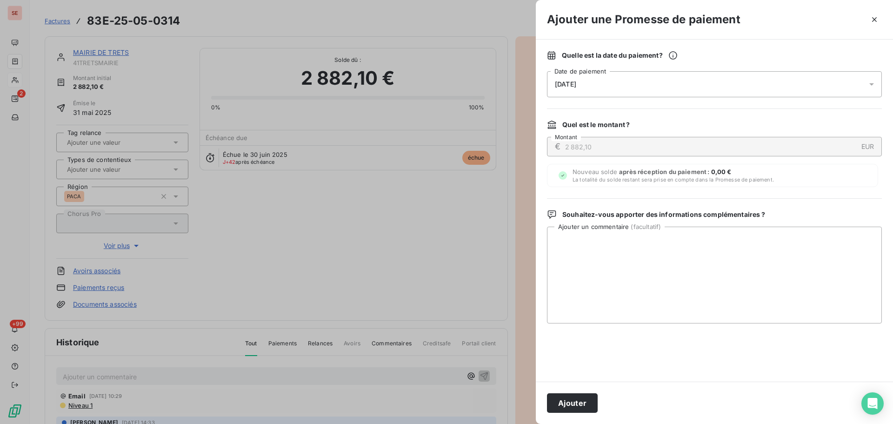
click at [576, 86] on span "[DATE]" at bounding box center [565, 83] width 21 height 7
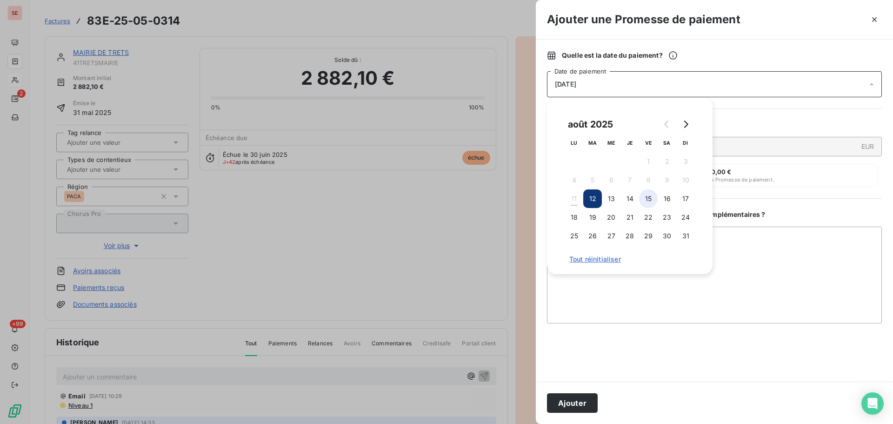
click at [651, 199] on button "15" at bounding box center [648, 198] width 19 height 19
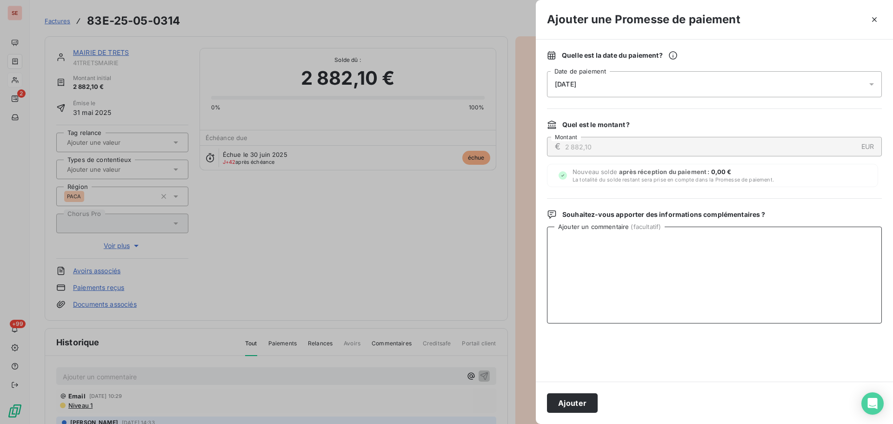
click at [765, 281] on textarea "Ajouter un commentaire ( facultatif )" at bounding box center [714, 274] width 335 height 97
type textarea "Virement du [DATE]"
click at [591, 404] on button "Ajouter" at bounding box center [572, 403] width 51 height 20
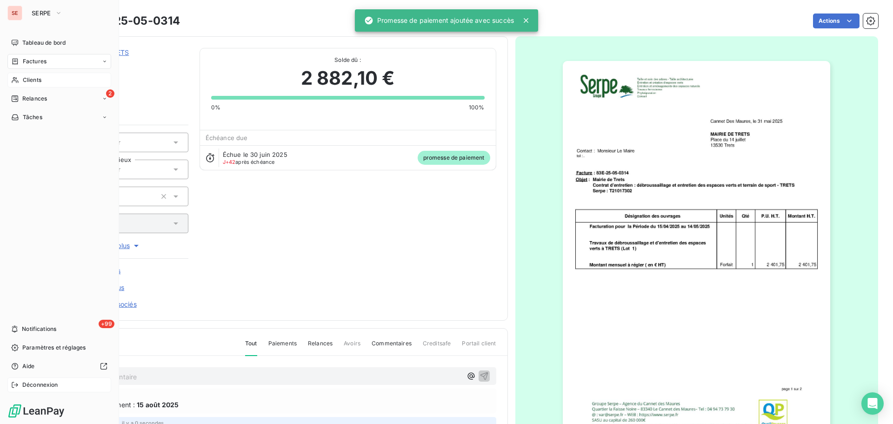
click at [48, 384] on span "Déconnexion" at bounding box center [40, 384] width 36 height 8
